Goal: Task Accomplishment & Management: Use online tool/utility

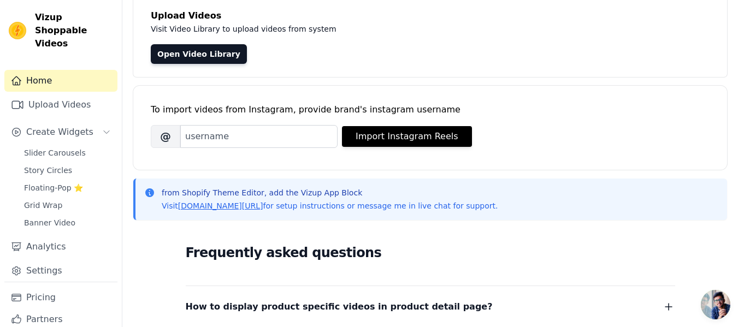
scroll to position [67, 0]
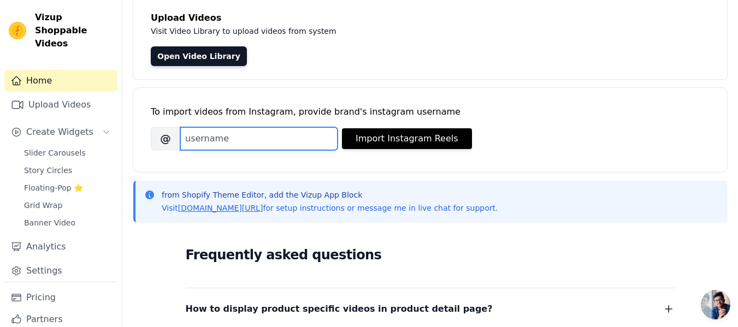
click at [216, 139] on input "Brand's Instagram Username" at bounding box center [258, 138] width 157 height 23
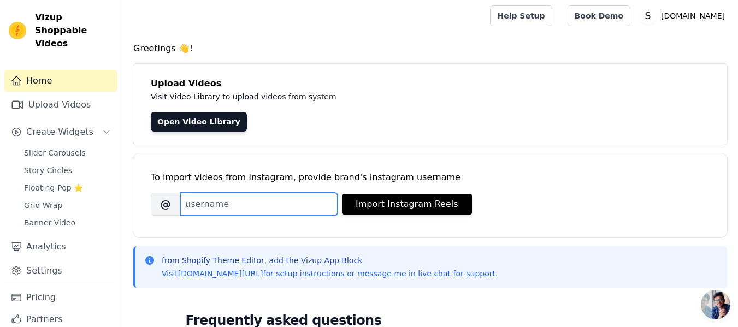
scroll to position [0, 0]
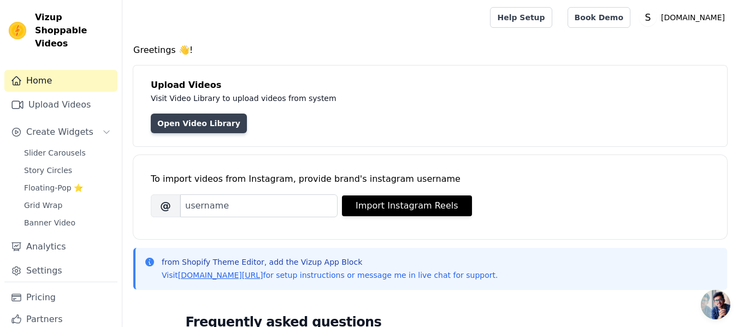
click at [201, 124] on link "Open Video Library" at bounding box center [199, 124] width 96 height 20
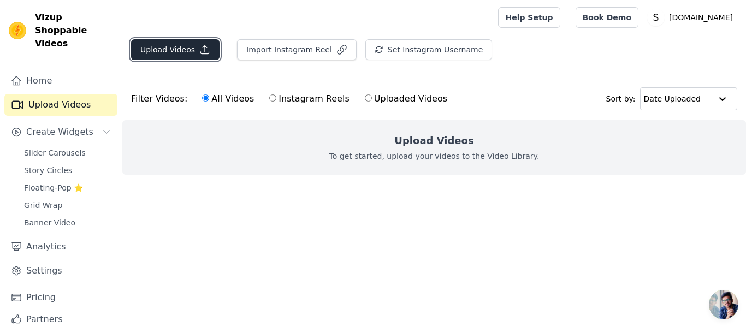
click at [159, 45] on button "Upload Videos" at bounding box center [175, 49] width 89 height 21
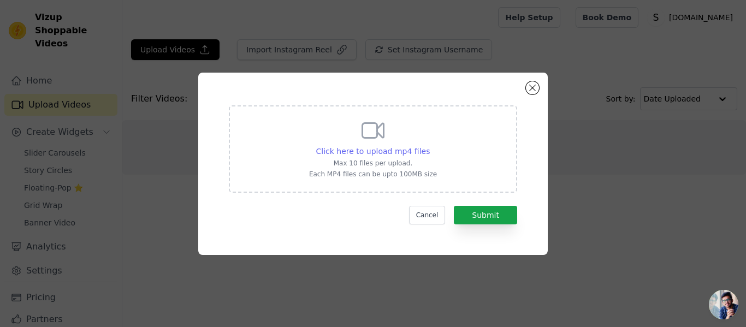
click at [381, 150] on span "Click here to upload mp4 files" at bounding box center [373, 151] width 114 height 9
click at [430, 146] on input "Click here to upload mp4 files Max 10 files per upload. Each MP4 files can be u…" at bounding box center [430, 145] width 1 height 1
type input "C:\fakepath\9794869a3b545dbc59f0080011a7d454.mp4"
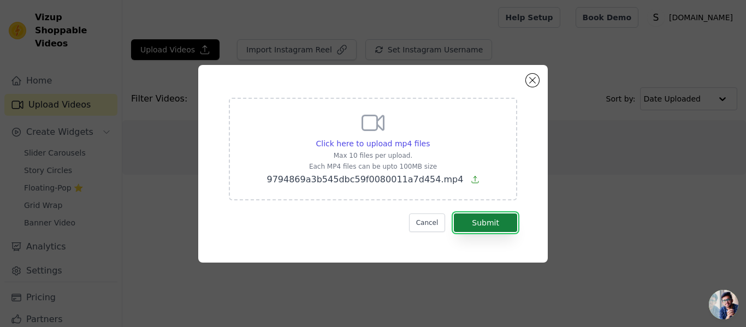
click at [487, 223] on button "Submit" at bounding box center [485, 223] width 63 height 19
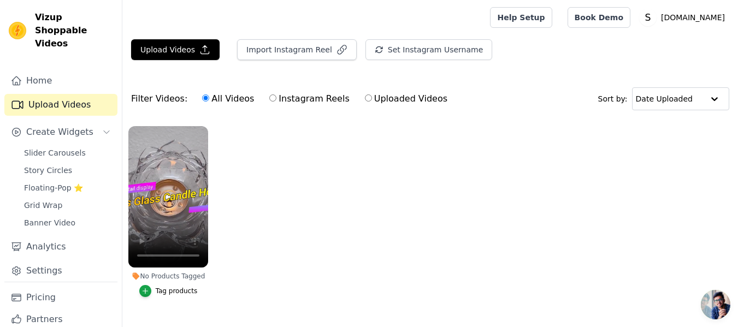
click at [269, 98] on input "Instagram Reels" at bounding box center [272, 98] width 7 height 7
radio input "true"
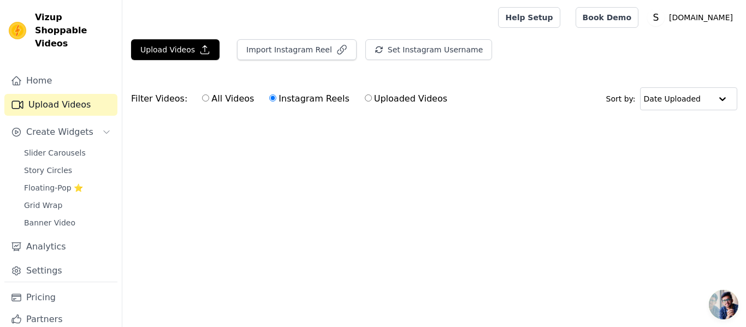
click at [365, 97] on input "Uploaded Videos" at bounding box center [368, 98] width 7 height 7
radio input "true"
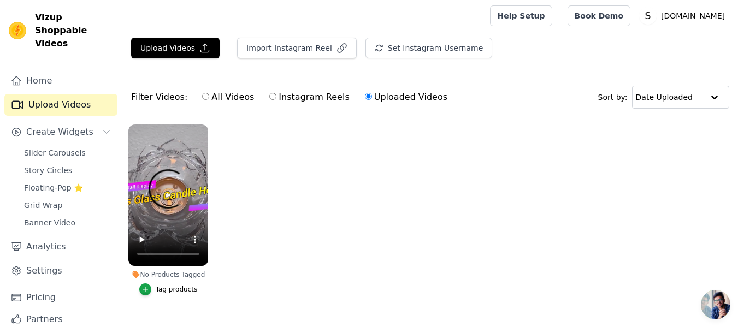
scroll to position [30, 0]
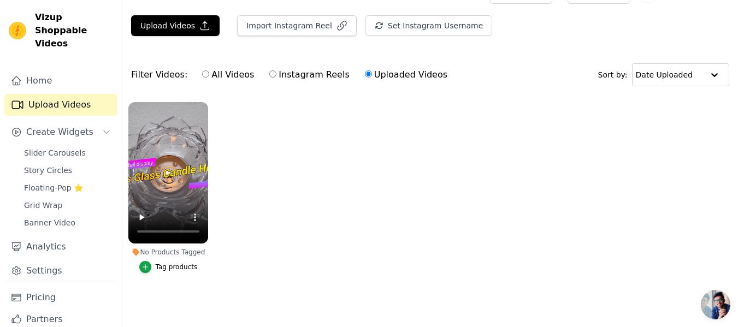
click at [156, 262] on button "Tag products" at bounding box center [168, 267] width 58 height 12
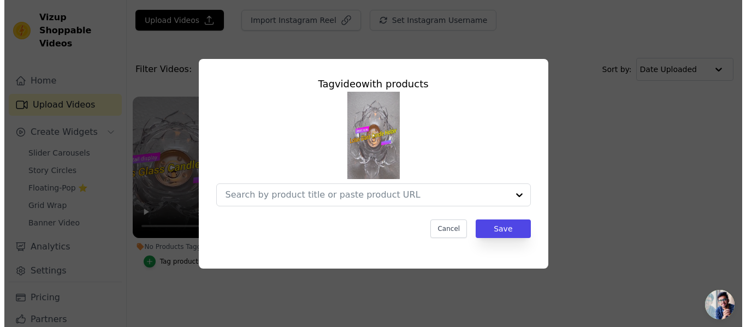
scroll to position [0, 0]
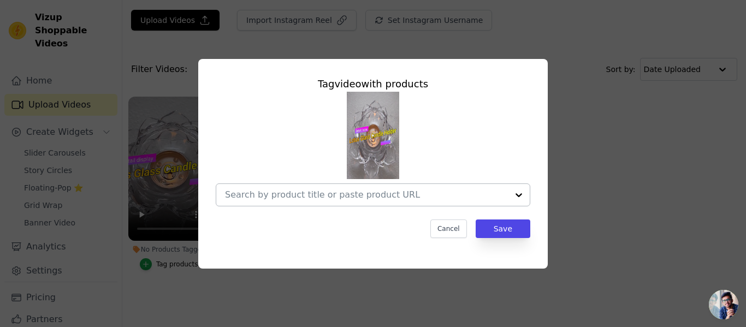
click at [308, 186] on div at bounding box center [366, 195] width 283 height 22
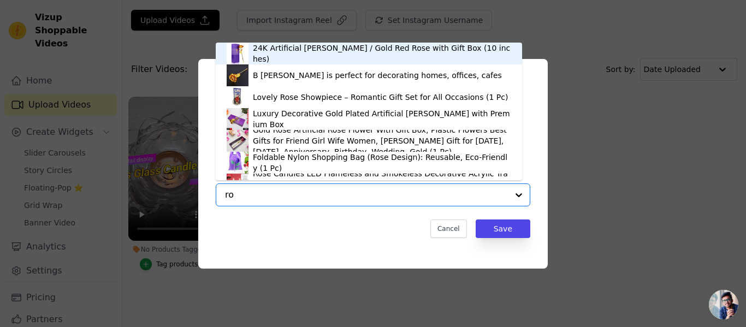
type input "r"
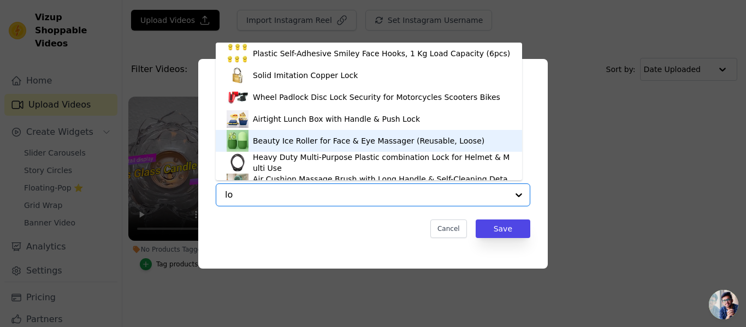
type input "lot"
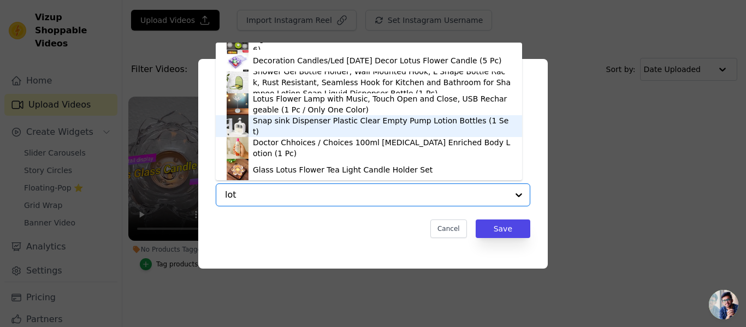
scroll to position [59, 0]
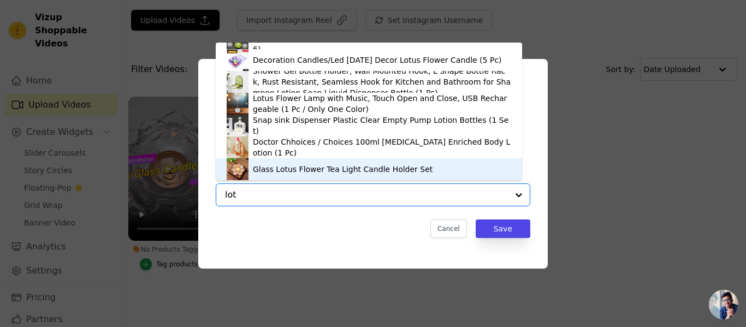
click at [265, 170] on div "Glass Lotus Flower Tea Light Candle Holder Set" at bounding box center [343, 169] width 180 height 11
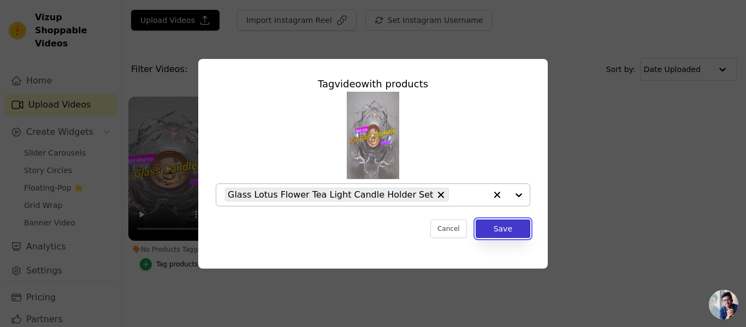
click at [507, 227] on button "Save" at bounding box center [503, 229] width 55 height 19
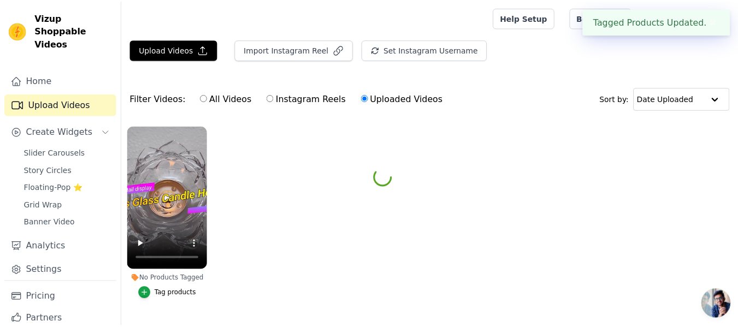
scroll to position [30, 0]
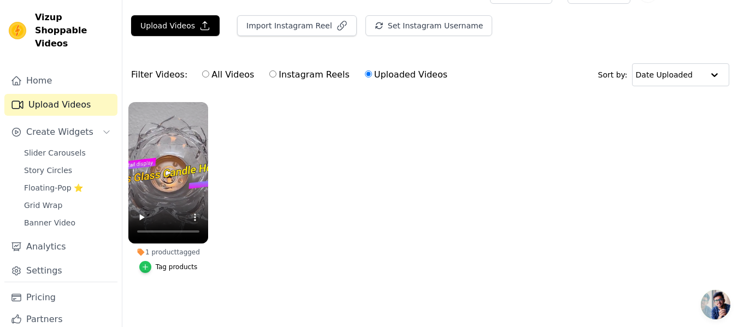
click at [149, 261] on div "button" at bounding box center [145, 267] width 12 height 12
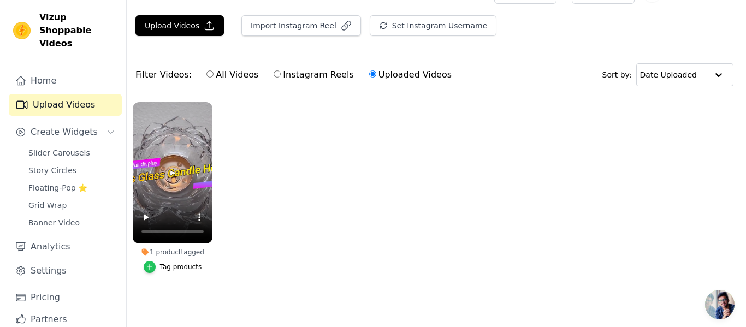
scroll to position [0, 0]
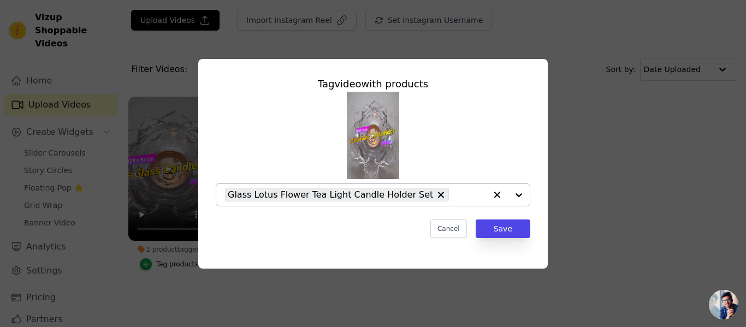
click at [516, 194] on div at bounding box center [508, 195] width 44 height 22
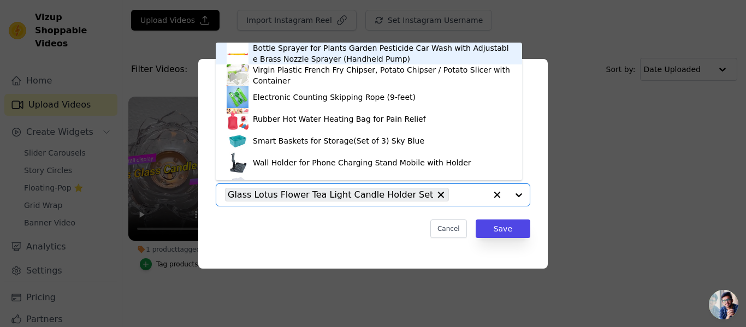
click at [516, 194] on div at bounding box center [508, 195] width 44 height 22
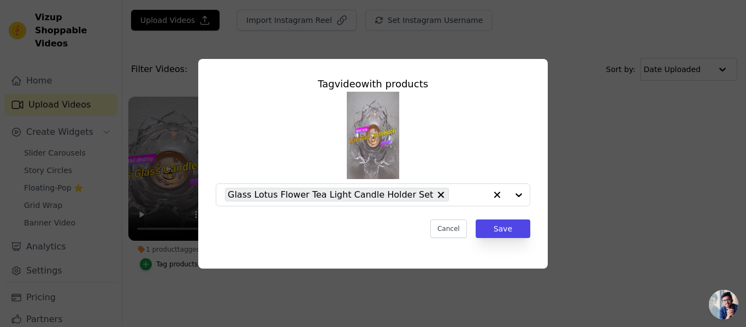
click at [336, 236] on div "Cancel Save" at bounding box center [373, 229] width 315 height 19
click at [493, 233] on button "Save" at bounding box center [503, 229] width 55 height 19
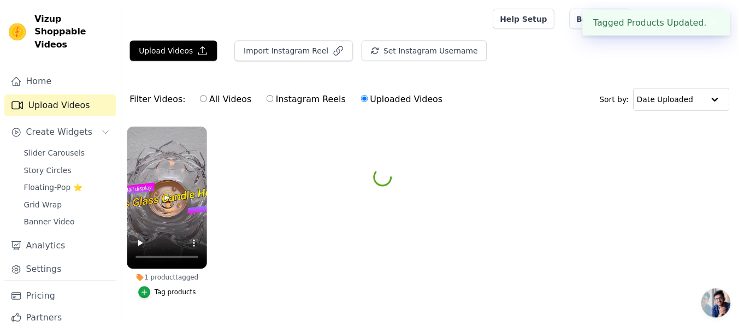
scroll to position [30, 0]
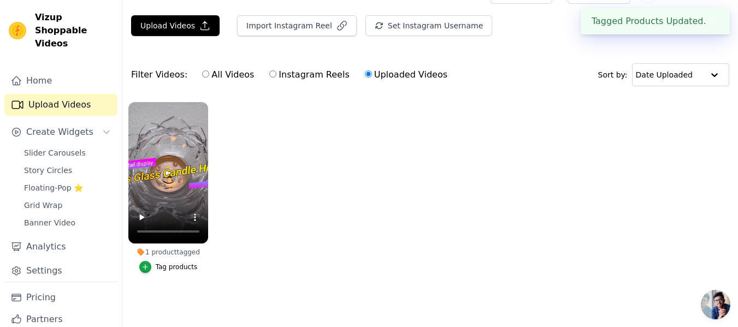
click at [218, 72] on label "All Videos" at bounding box center [228, 75] width 53 height 14
click at [209, 72] on input "All Videos" at bounding box center [205, 73] width 7 height 7
radio input "true"
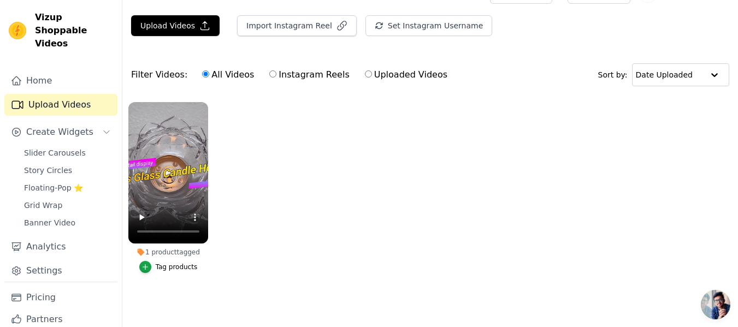
scroll to position [0, 0]
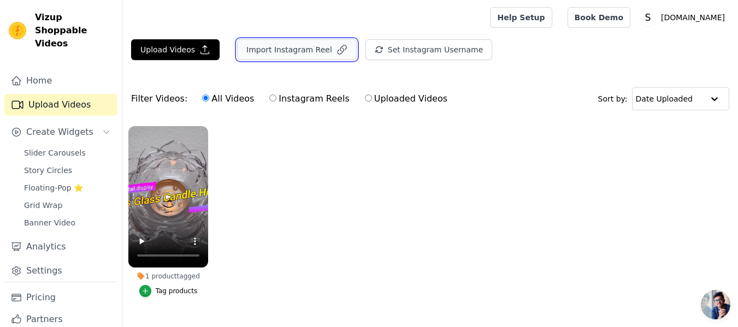
click at [294, 48] on button "Import Instagram Reel" at bounding box center [297, 49] width 120 height 21
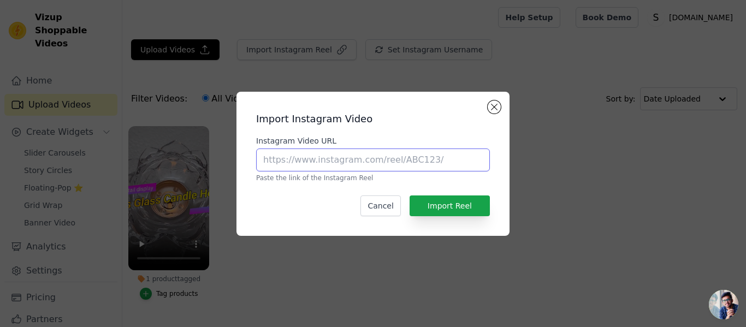
click at [327, 158] on input "Instagram Video URL" at bounding box center [373, 160] width 234 height 23
click at [487, 104] on div "Import Instagram Video Instagram Video URL Paste the link of the Instagram Reel…" at bounding box center [373, 164] width 256 height 127
click at [489, 108] on button "Close modal" at bounding box center [494, 107] width 13 height 13
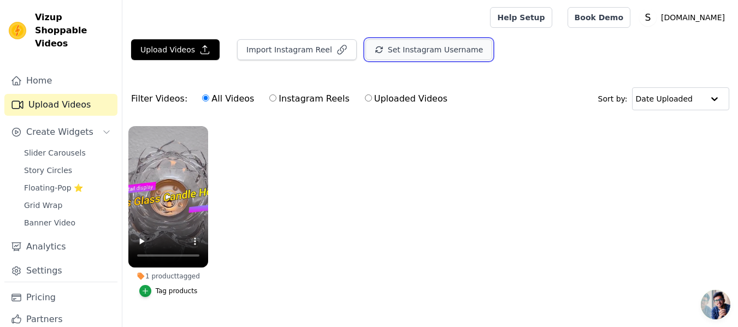
click at [388, 48] on button "Set Instagram Username" at bounding box center [429, 49] width 127 height 21
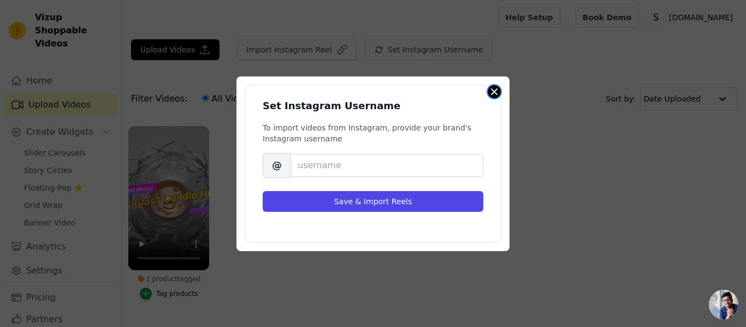
click at [490, 89] on button "Close modal" at bounding box center [494, 91] width 13 height 13
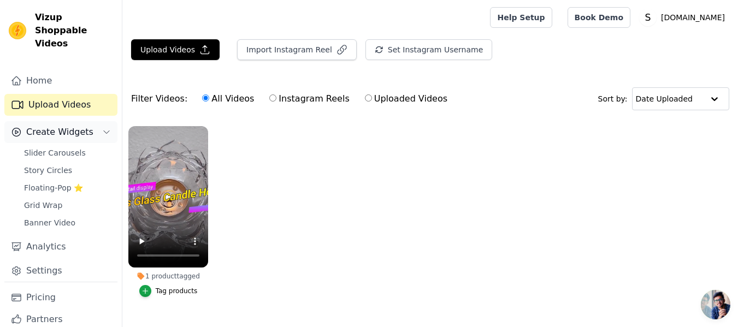
click at [56, 126] on span "Create Widgets" at bounding box center [59, 132] width 67 height 13
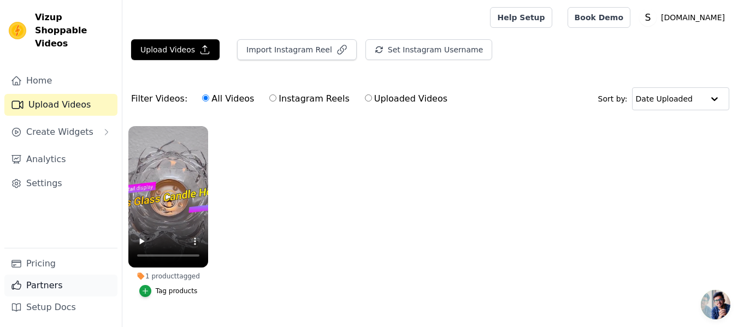
click at [43, 285] on link "Partners" at bounding box center [60, 286] width 113 height 22
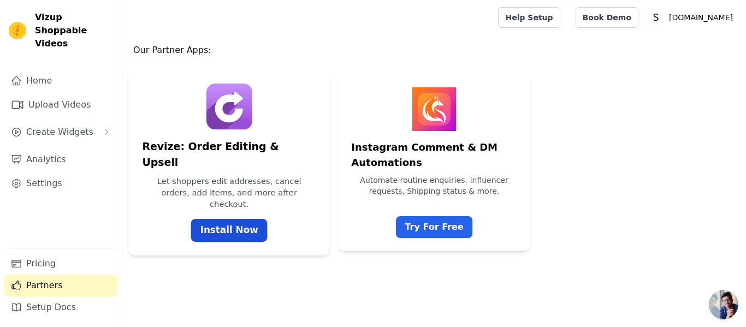
click at [228, 225] on link "Install Now" at bounding box center [229, 230] width 77 height 23
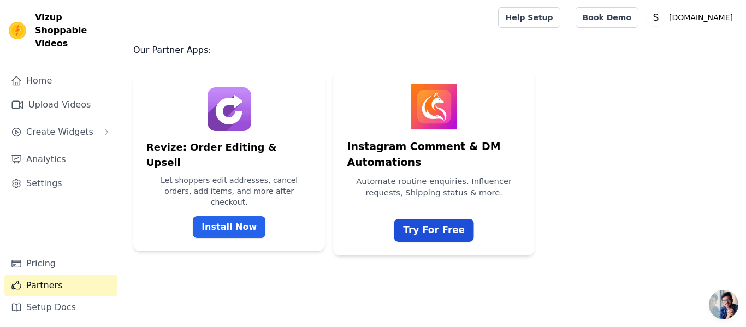
click at [442, 219] on link "Try For Free" at bounding box center [435, 230] width 80 height 23
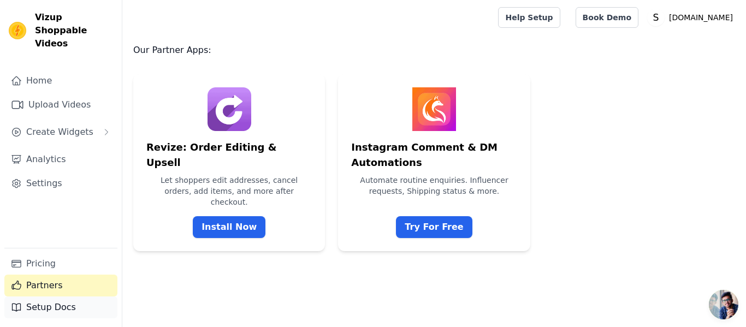
click at [66, 308] on link "Setup Docs" at bounding box center [60, 308] width 113 height 22
click at [50, 269] on link "Pricing" at bounding box center [60, 264] width 113 height 22
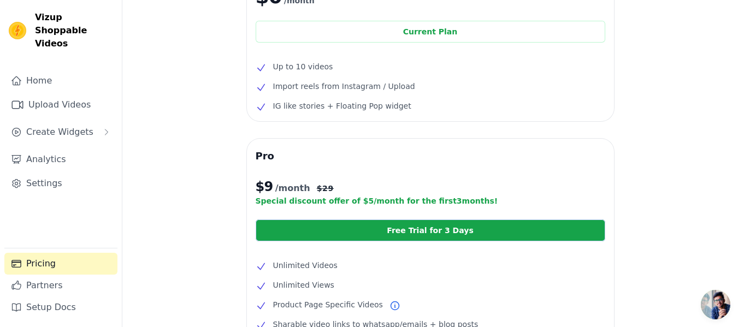
scroll to position [109, 0]
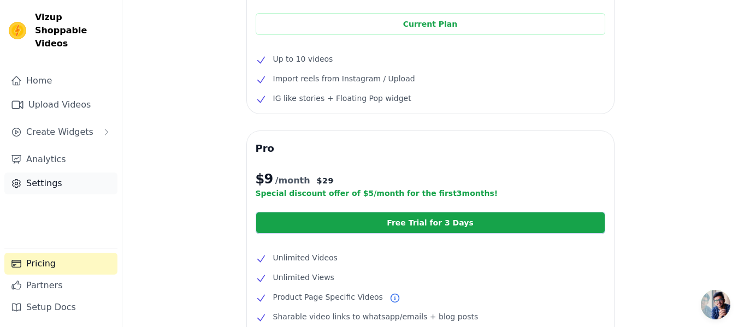
click at [45, 174] on link "Settings" at bounding box center [60, 184] width 113 height 22
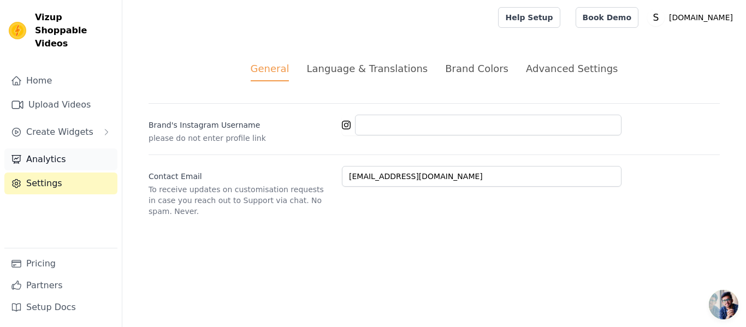
click at [56, 149] on link "Analytics" at bounding box center [60, 160] width 113 height 22
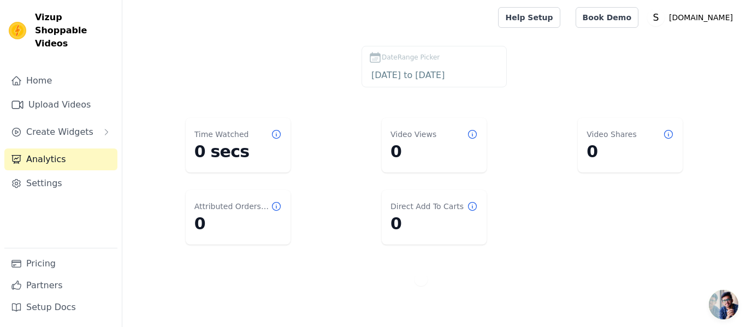
click at [419, 138] on dt "Video Views" at bounding box center [414, 134] width 46 height 11
click at [61, 126] on span "Create Widgets" at bounding box center [59, 132] width 67 height 13
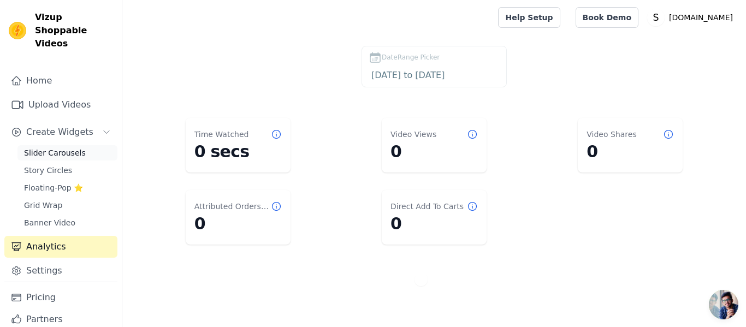
click at [60, 148] on span "Slider Carousels" at bounding box center [55, 153] width 62 height 11
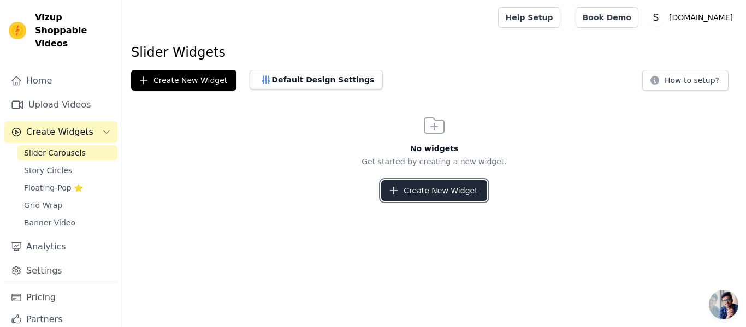
click at [412, 193] on button "Create New Widget" at bounding box center [433, 190] width 105 height 21
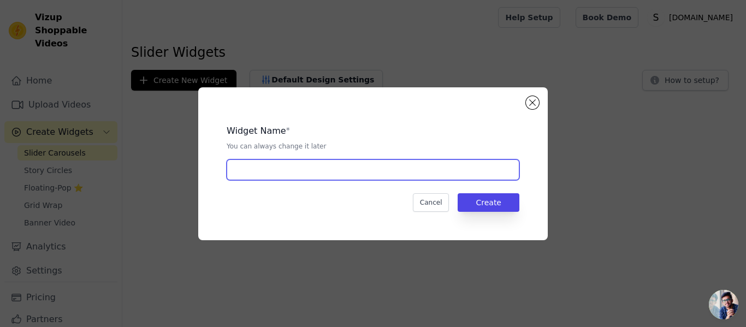
click at [282, 164] on input "text" at bounding box center [373, 170] width 293 height 21
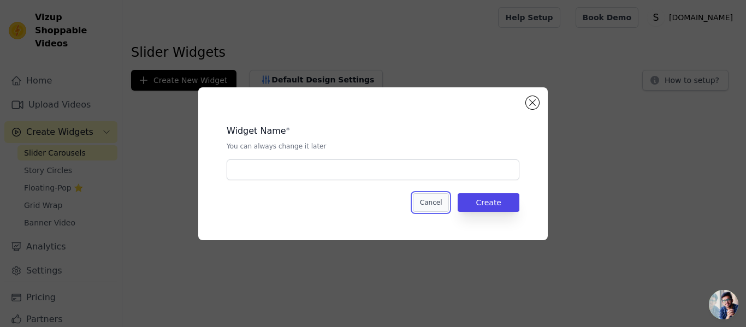
click at [443, 202] on button "Cancel" at bounding box center [431, 202] width 37 height 19
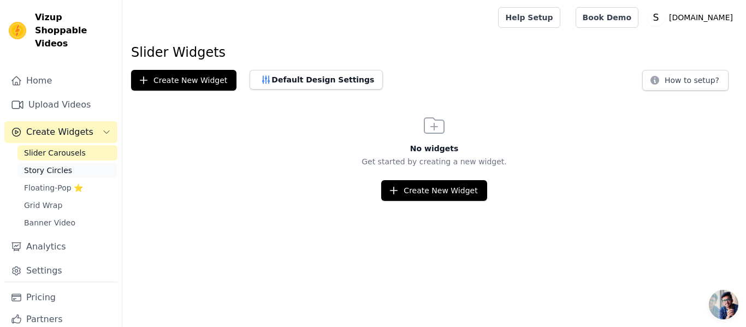
click at [57, 165] on span "Story Circles" at bounding box center [48, 170] width 48 height 11
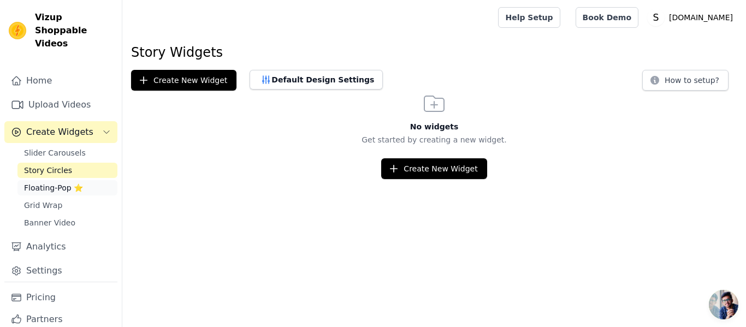
click at [45, 183] on span "Floating-Pop ⭐" at bounding box center [53, 188] width 59 height 11
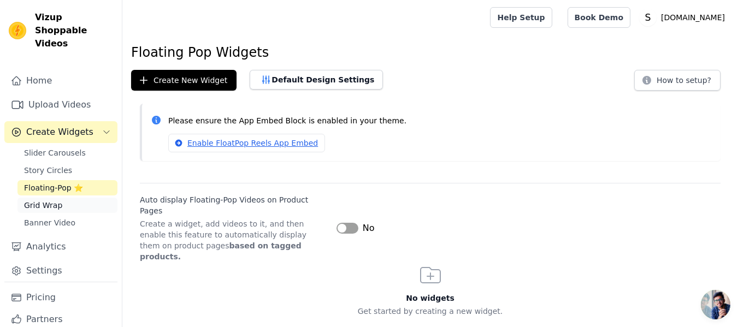
click at [61, 198] on link "Grid Wrap" at bounding box center [67, 205] width 100 height 15
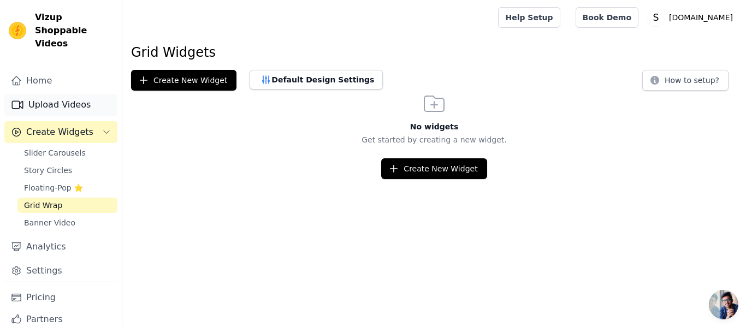
click at [51, 95] on link "Upload Videos" at bounding box center [60, 105] width 113 height 22
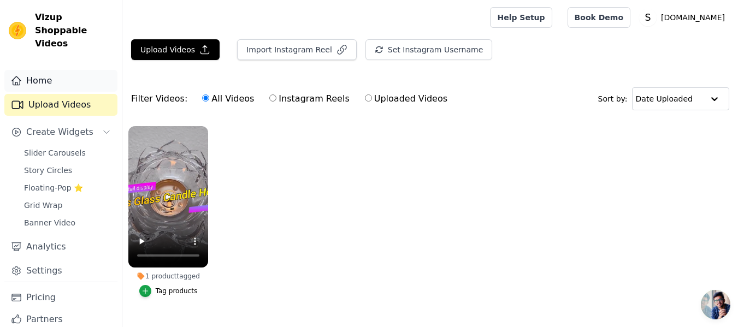
click at [46, 71] on link "Home" at bounding box center [60, 81] width 113 height 22
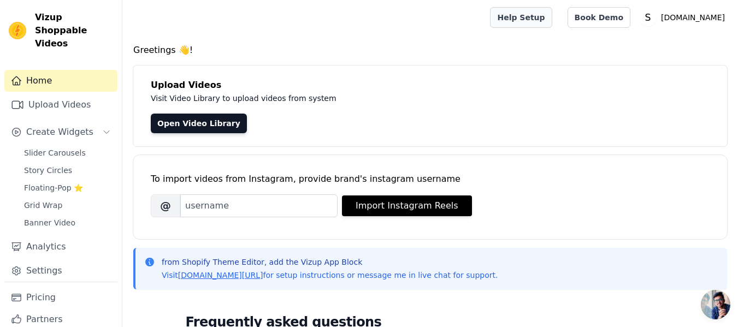
click at [548, 19] on link "Help Setup" at bounding box center [521, 17] width 62 height 21
